Goal: Go to known website: Access a specific website the user already knows

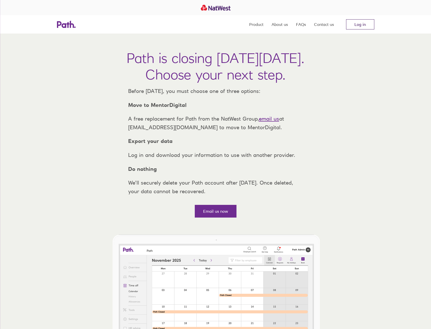
click at [359, 22] on link "Log in" at bounding box center [360, 24] width 28 height 10
